Goal: Information Seeking & Learning: Learn about a topic

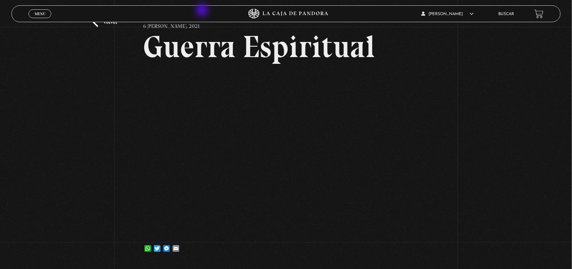
scroll to position [36, 0]
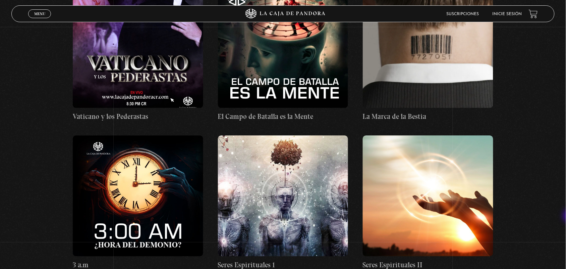
scroll to position [4202, 0]
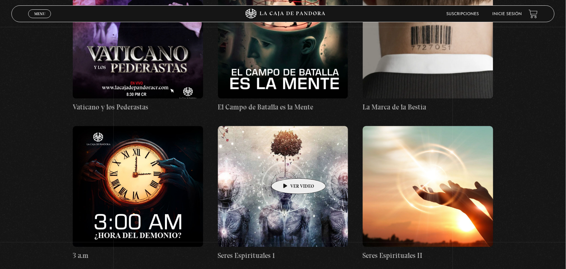
click at [287, 169] on figure at bounding box center [283, 186] width 130 height 121
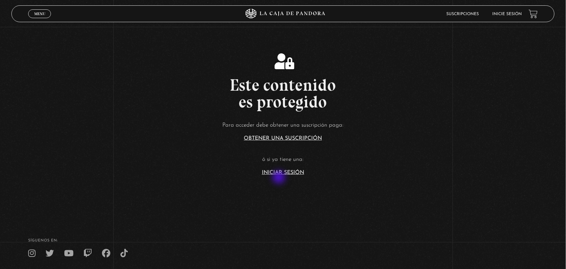
click at [279, 178] on section "Este contenido es protegido Para acceder debe obtener una suscripción paga: Obt…" at bounding box center [283, 107] width 566 height 215
click at [284, 172] on link "Iniciar Sesión" at bounding box center [283, 172] width 42 height 5
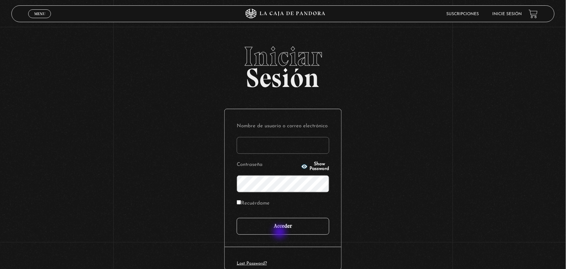
type input "ANGE-LU"
click at [280, 233] on input "Acceder" at bounding box center [283, 226] width 93 height 17
click at [279, 231] on input "Acceder" at bounding box center [283, 226] width 93 height 17
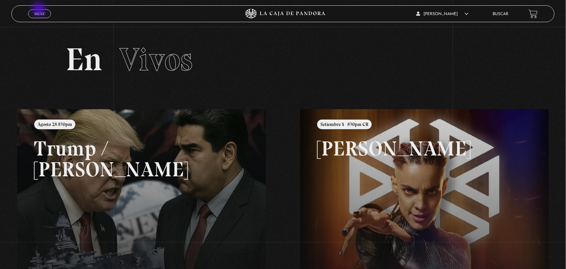
click at [40, 10] on link "Menu Cerrar" at bounding box center [39, 13] width 23 height 9
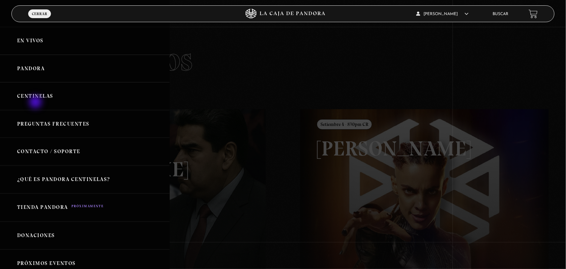
click at [36, 103] on link "Centinelas" at bounding box center [85, 96] width 170 height 28
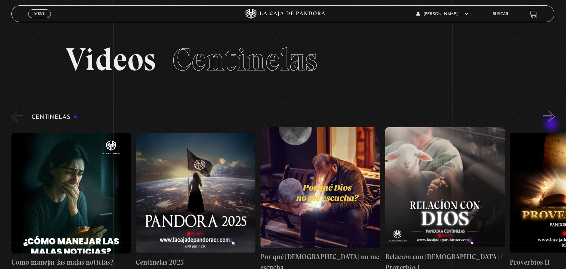
click at [552, 125] on div "Centinelas" at bounding box center [288, 190] width 555 height 163
click at [553, 124] on div "Centinelas" at bounding box center [288, 190] width 555 height 163
click at [555, 118] on button "»" at bounding box center [549, 116] width 12 height 12
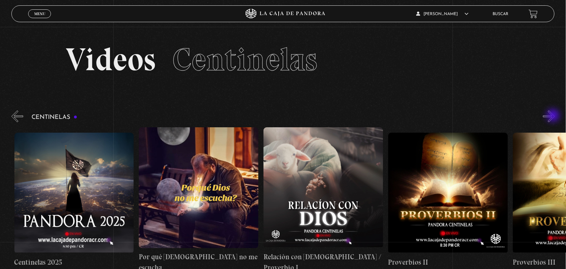
click at [554, 116] on button "»" at bounding box center [549, 116] width 12 height 12
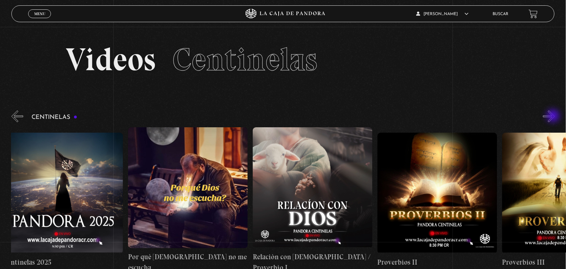
click at [554, 116] on button "»" at bounding box center [549, 116] width 12 height 12
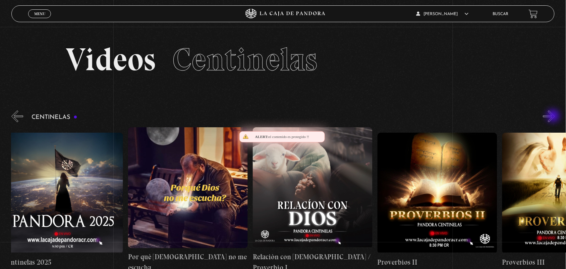
click at [554, 116] on button "»" at bounding box center [549, 116] width 12 height 12
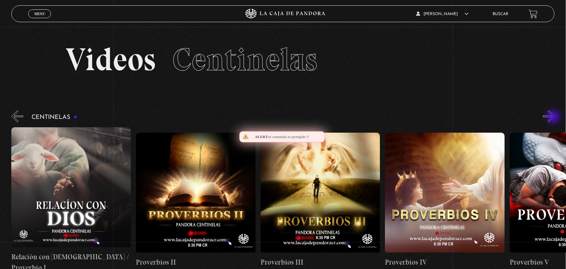
click at [554, 117] on button "»" at bounding box center [549, 116] width 12 height 12
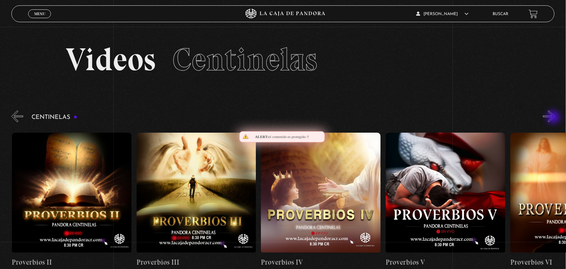
click at [554, 118] on button "»" at bounding box center [549, 116] width 12 height 12
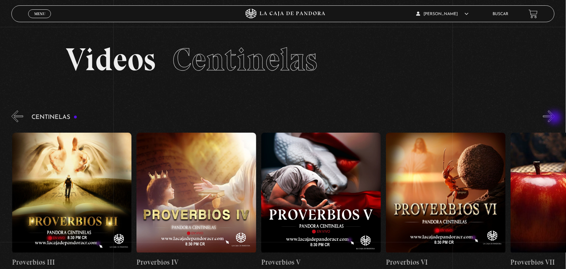
click at [555, 118] on button "»" at bounding box center [549, 116] width 12 height 12
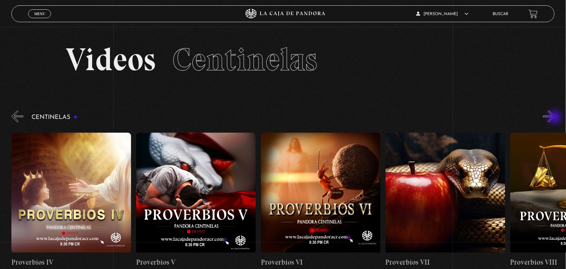
click at [555, 118] on button "»" at bounding box center [549, 116] width 12 height 12
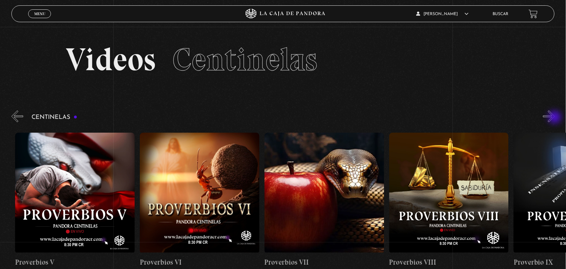
click at [555, 118] on button "»" at bounding box center [549, 116] width 12 height 12
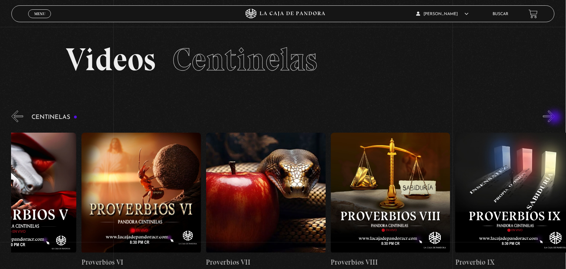
click at [555, 118] on button "»" at bounding box center [549, 116] width 12 height 12
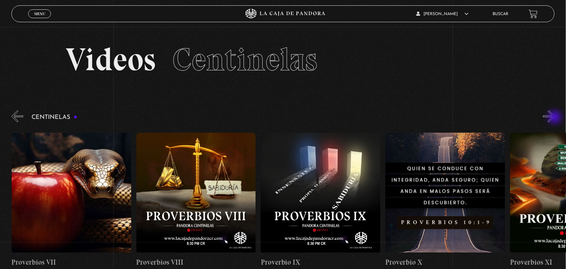
click at [555, 118] on button "»" at bounding box center [549, 116] width 12 height 12
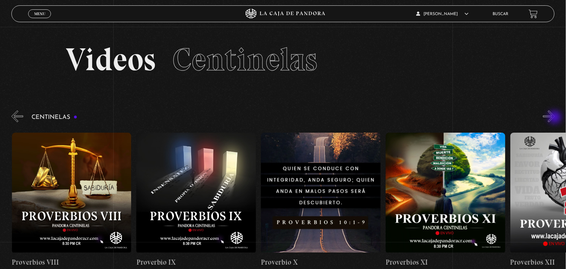
click at [555, 118] on button "»" at bounding box center [549, 116] width 12 height 12
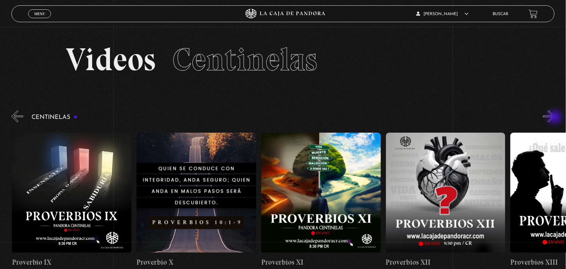
click at [555, 118] on button "»" at bounding box center [549, 116] width 12 height 12
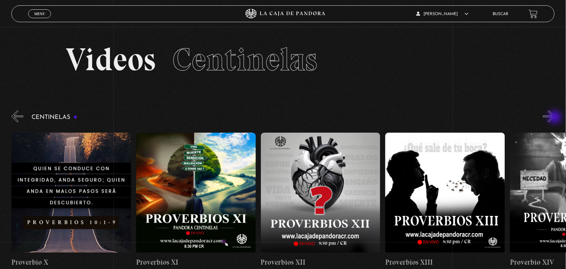
click at [555, 118] on button "»" at bounding box center [549, 116] width 12 height 12
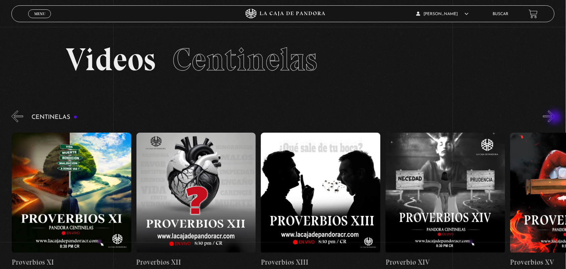
scroll to position [0, 1620]
click at [520, 17] on ul "Buscar" at bounding box center [507, 14] width 29 height 10
click at [509, 14] on link "Buscar" at bounding box center [501, 14] width 16 height 4
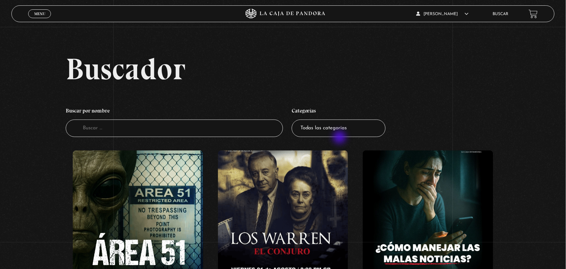
click at [340, 138] on li "Categorías Todas las categorías 11:11 Humanitario (1) Amo los Lunes (2) Análisi…" at bounding box center [339, 121] width 94 height 40
click at [333, 131] on select "Todas las categorías 11:11 Humanitario (1) Amo los Lunes (2) Análisis de series…" at bounding box center [339, 128] width 94 height 18
select select "centinelas"
click at [295, 119] on select "Todas las categorías 11:11 Humanitario (1) Amo los Lunes (2) Análisis de series…" at bounding box center [339, 128] width 94 height 18
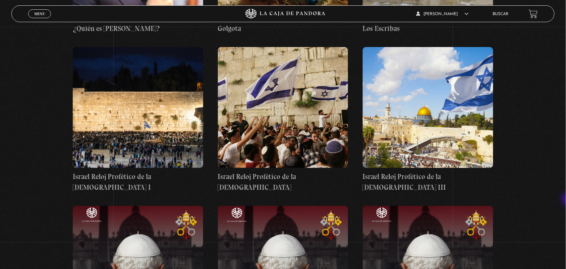
scroll to position [5297, 0]
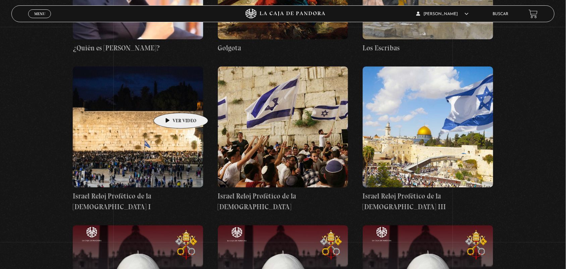
drag, startPoint x: 170, startPoint y: 103, endPoint x: 161, endPoint y: 87, distance: 18.6
click at [170, 103] on figure at bounding box center [138, 126] width 130 height 121
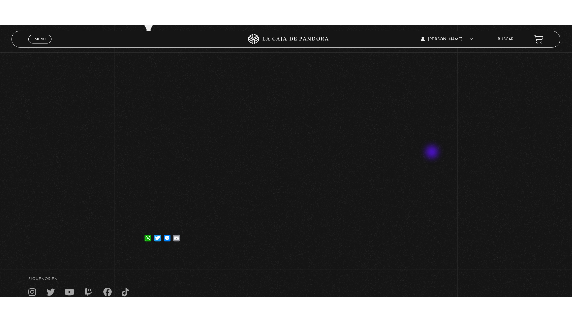
scroll to position [122, 0]
